Goal: Information Seeking & Learning: Learn about a topic

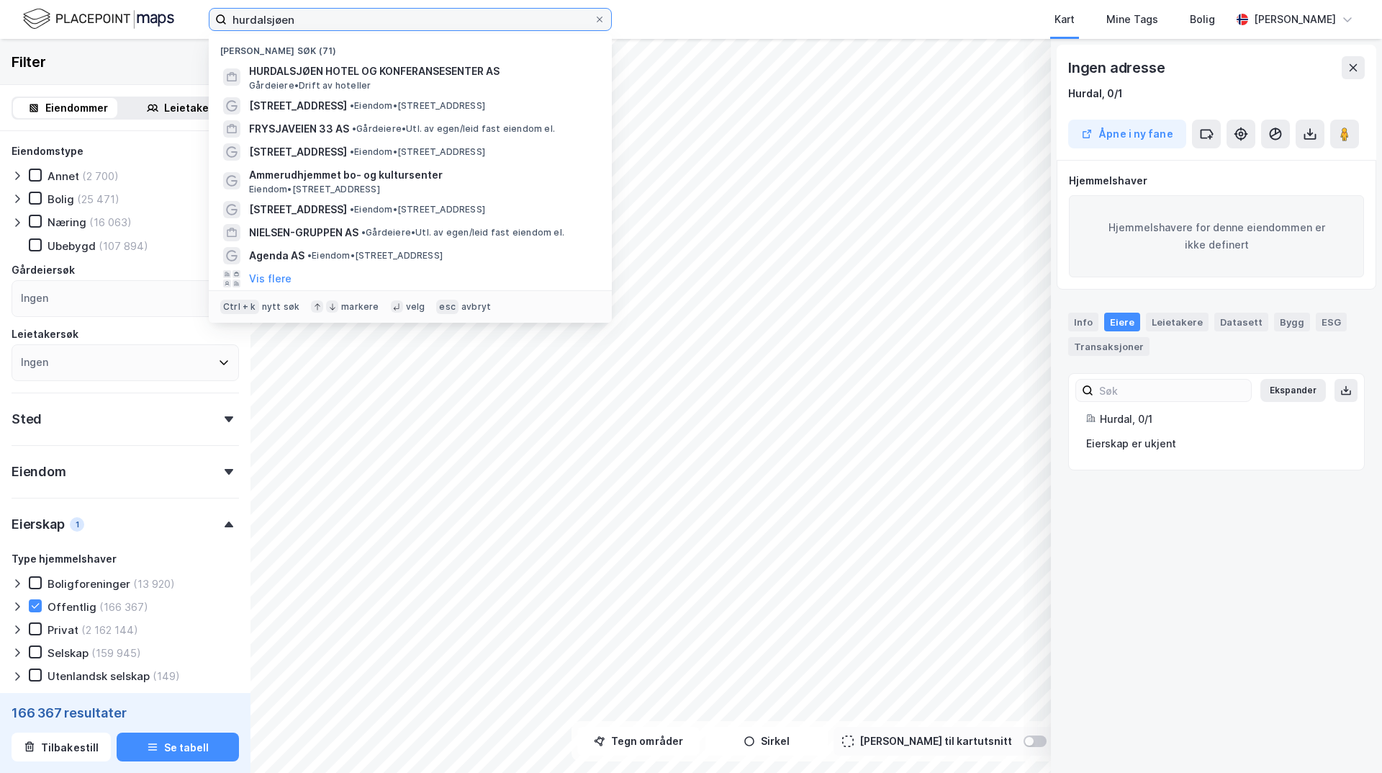
drag, startPoint x: 312, startPoint y: 20, endPoint x: 208, endPoint y: 17, distance: 103.7
click at [223, 24] on label "hurdalsjøen" at bounding box center [410, 19] width 403 height 23
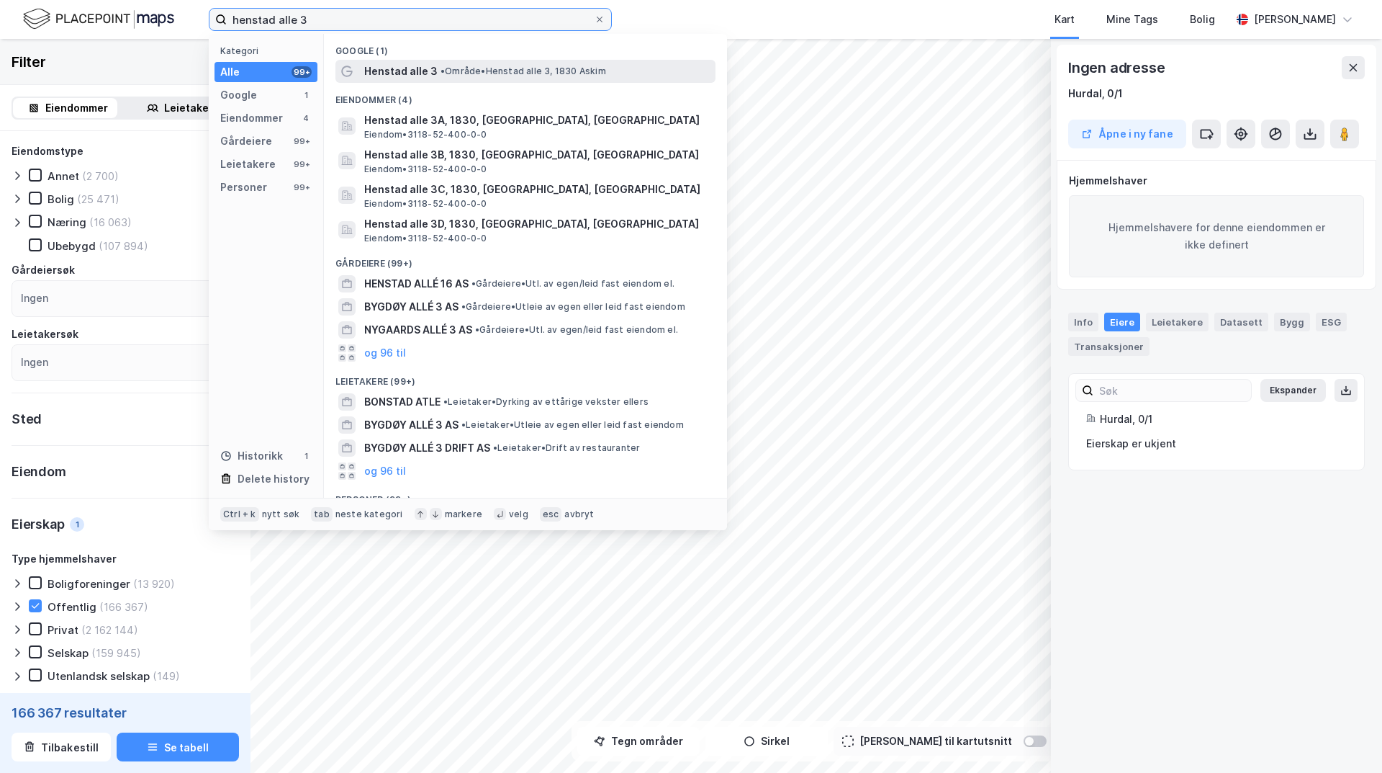
type input "henstad alle 3"
click at [403, 68] on span "Henstad alle 3" at bounding box center [400, 71] width 73 height 17
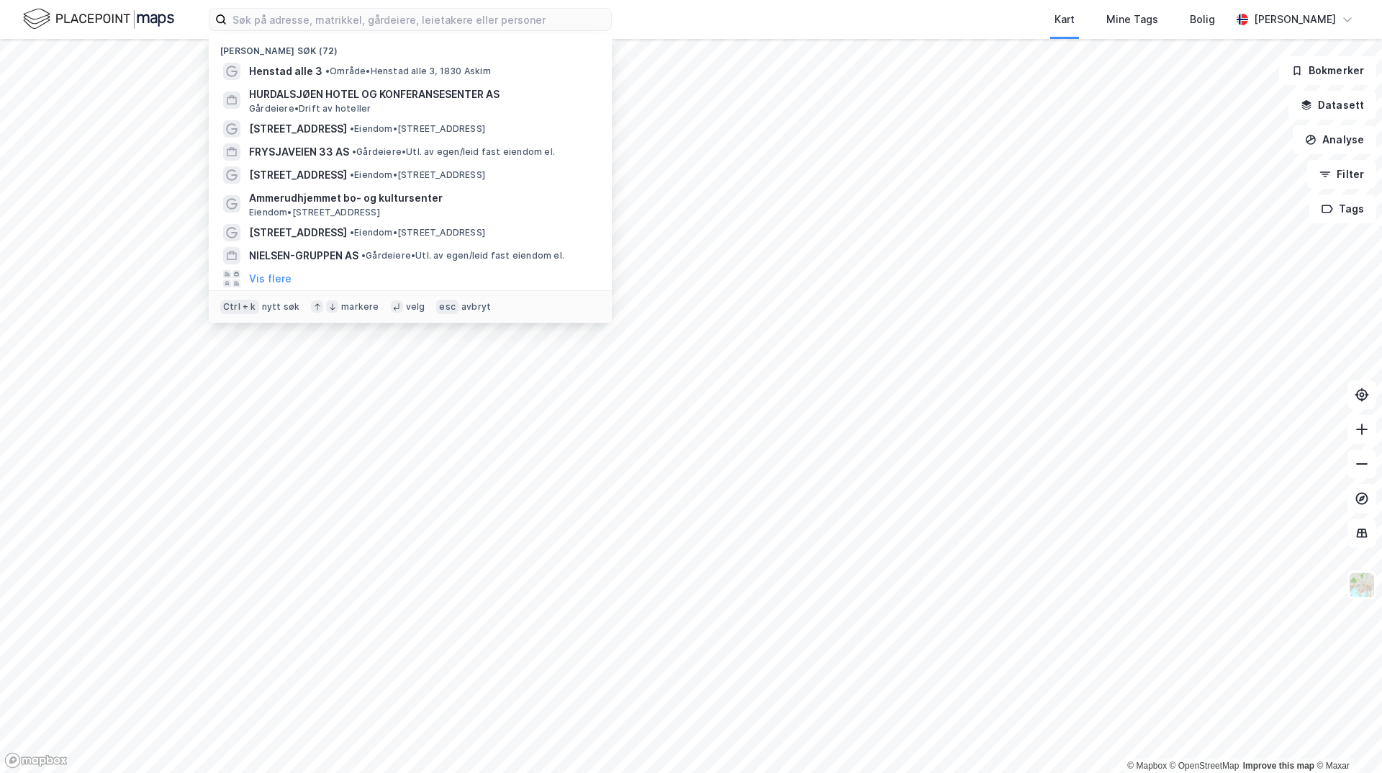
click at [348, 68] on span "• Område • Henstad alle 3, 1830 Askim" at bounding box center [408, 72] width 166 height 12
